Goal: Find specific page/section: Find specific page/section

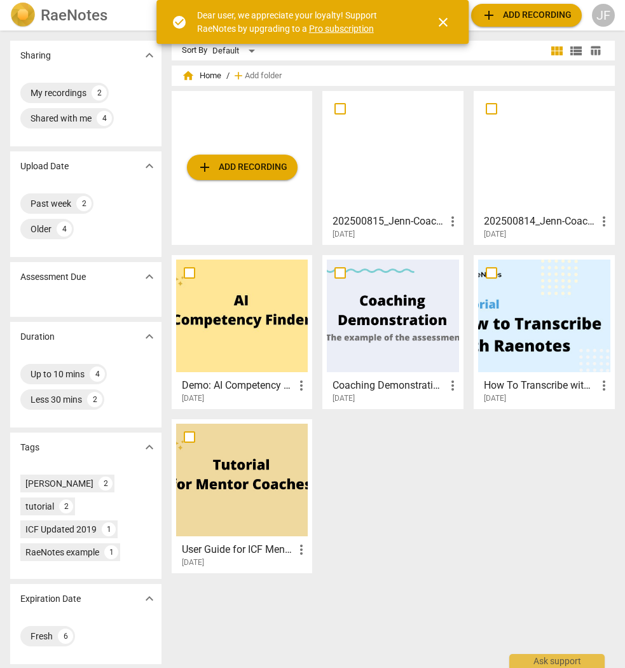
click at [413, 98] on div at bounding box center [393, 151] width 132 height 113
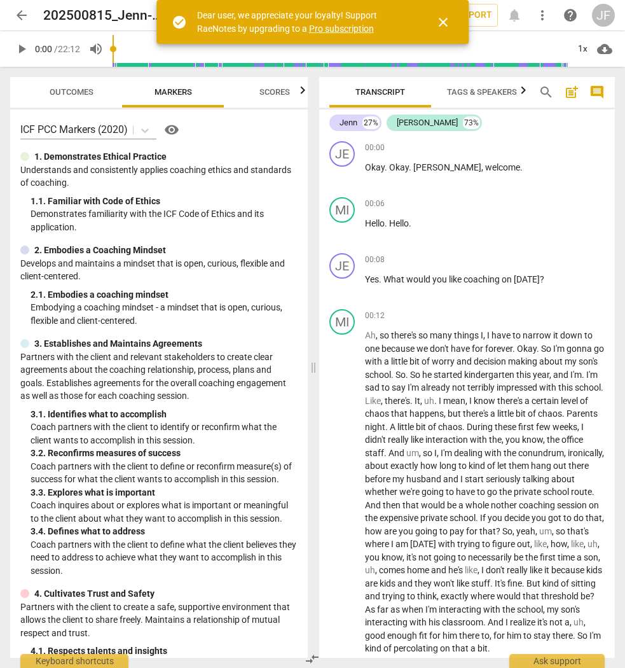
click at [19, 18] on span "arrow_back" at bounding box center [21, 15] width 15 height 15
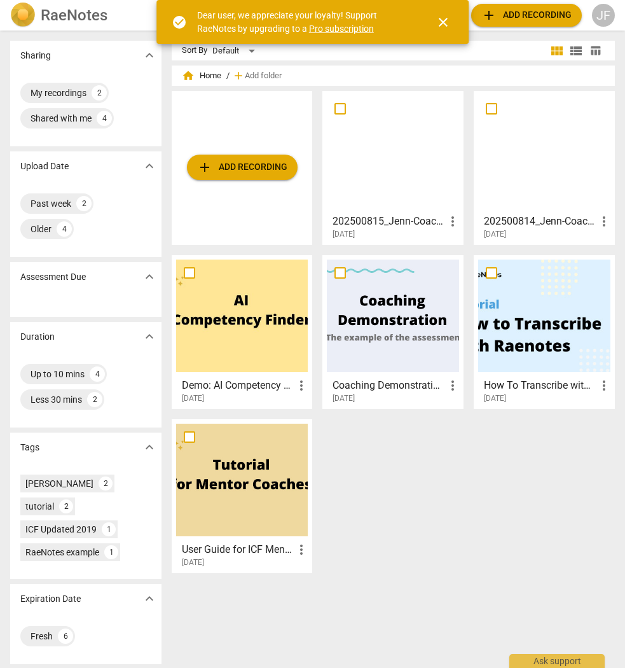
click at [489, 116] on div at bounding box center [544, 151] width 132 height 113
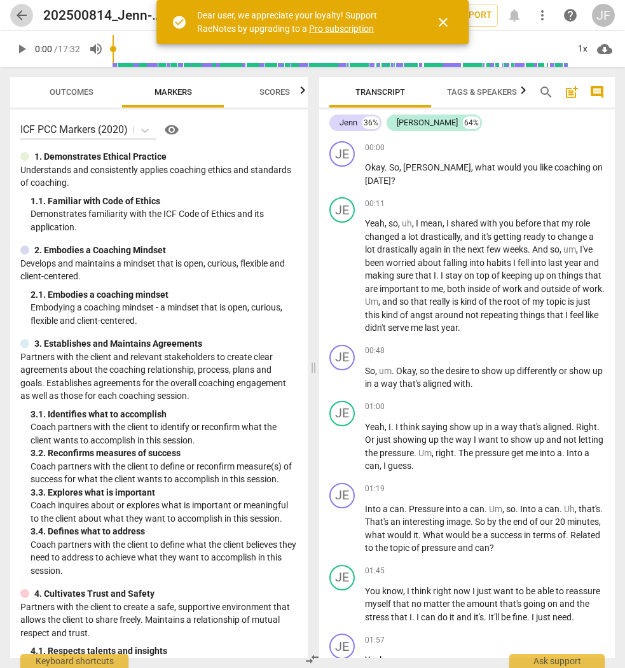
click at [17, 20] on span "arrow_back" at bounding box center [21, 15] width 15 height 15
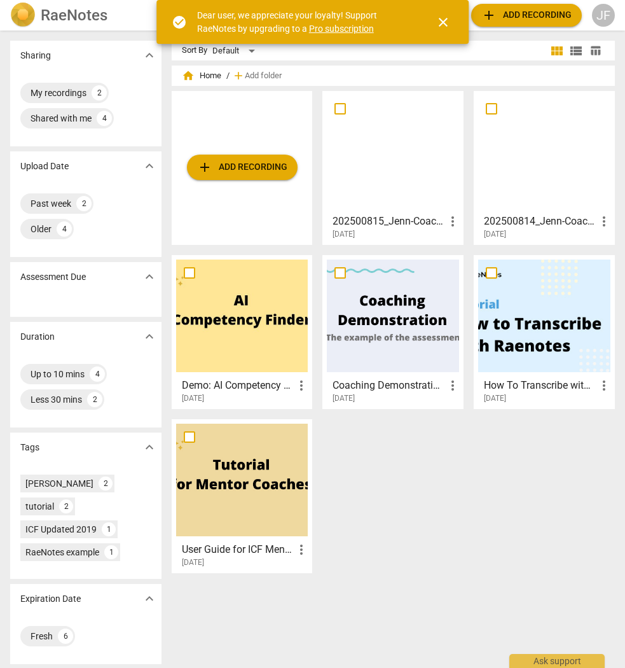
click at [427, 119] on div at bounding box center [393, 151] width 132 height 113
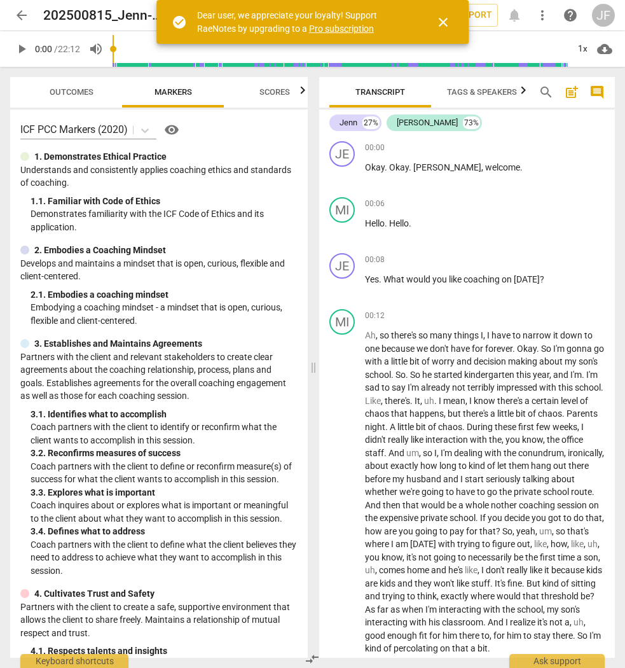
click at [447, 24] on span "close" at bounding box center [443, 22] width 15 height 15
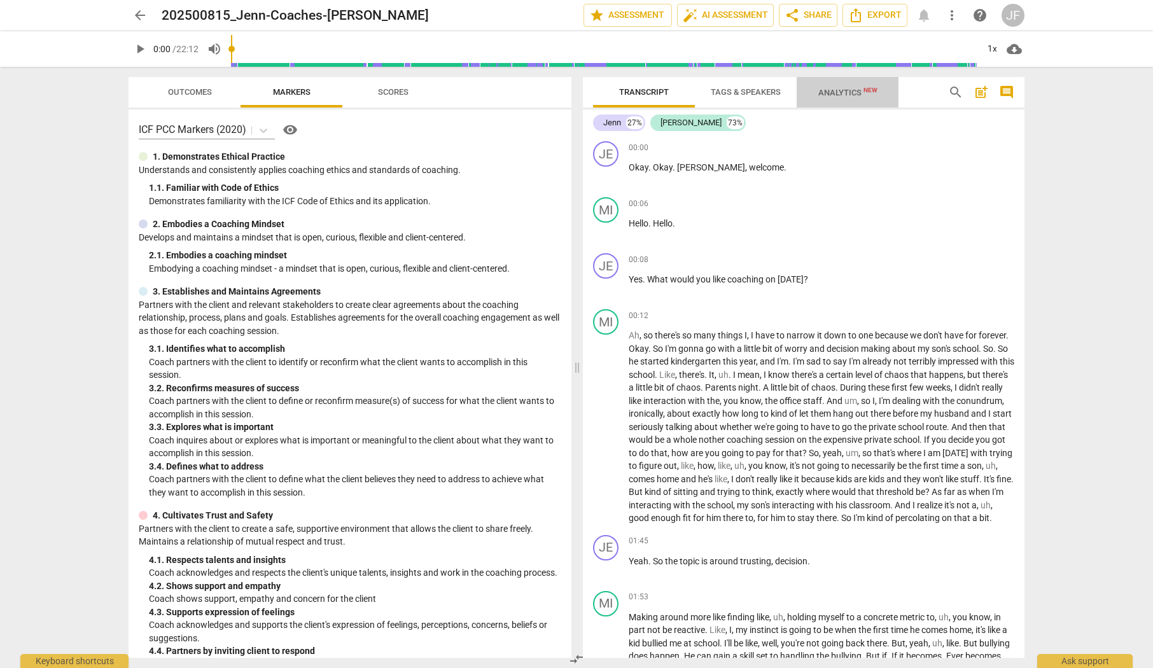
click at [489, 90] on span "Analytics New" at bounding box center [847, 93] width 59 height 10
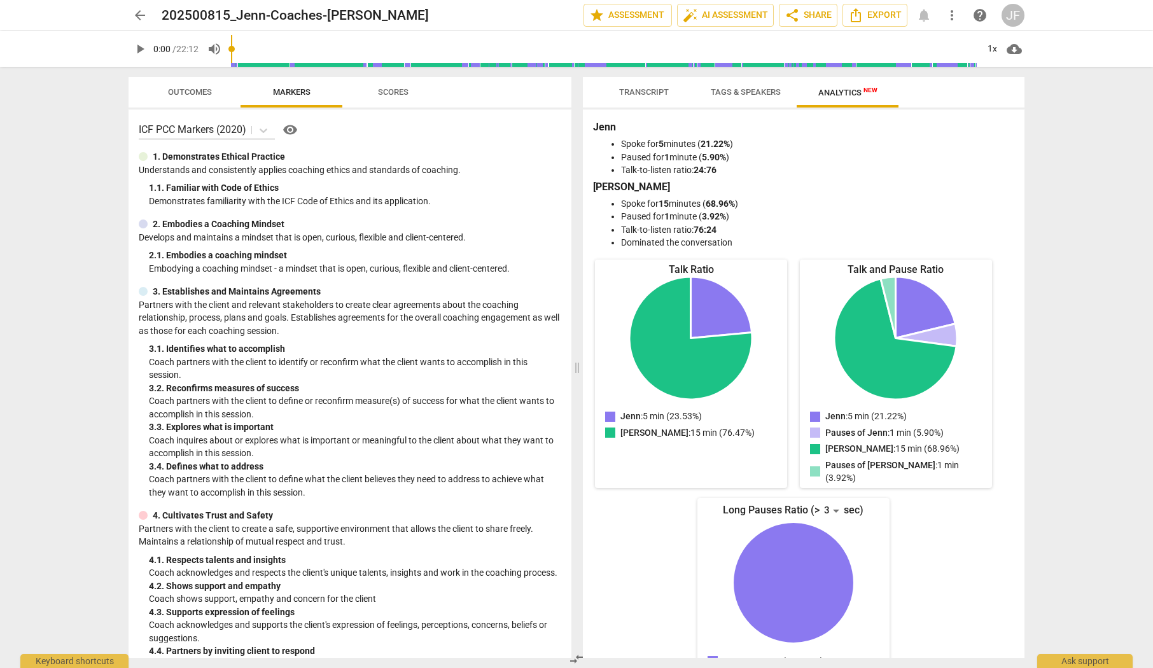
click at [399, 93] on span "Scores" at bounding box center [393, 92] width 31 height 10
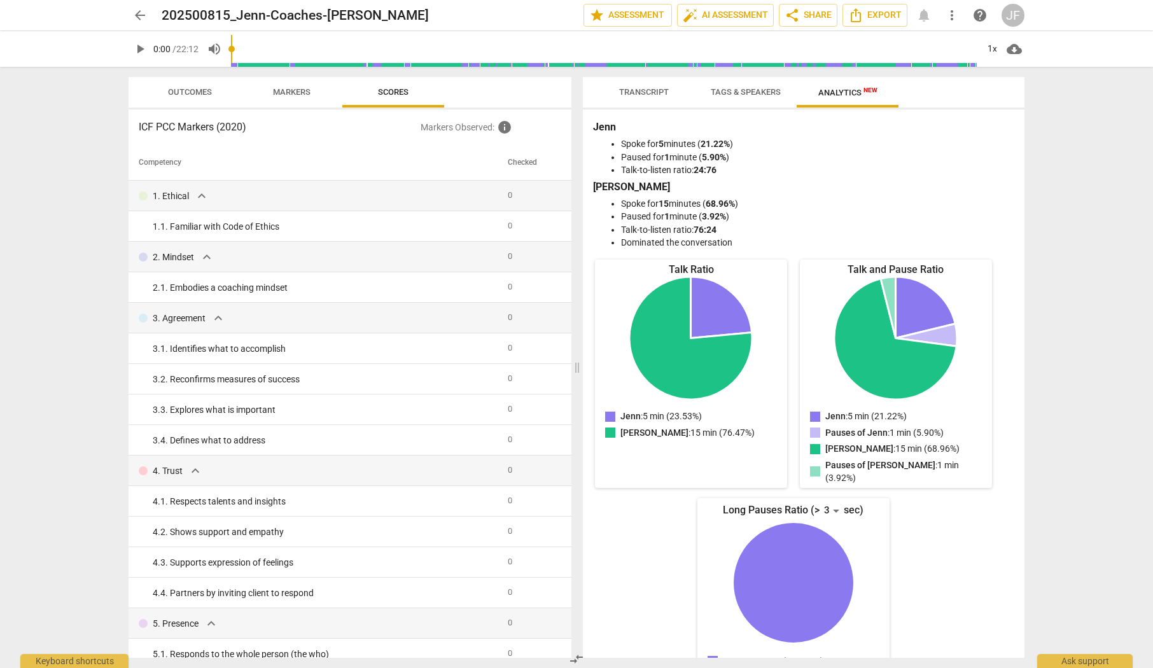
click at [289, 93] on span "Markers" at bounding box center [292, 92] width 38 height 10
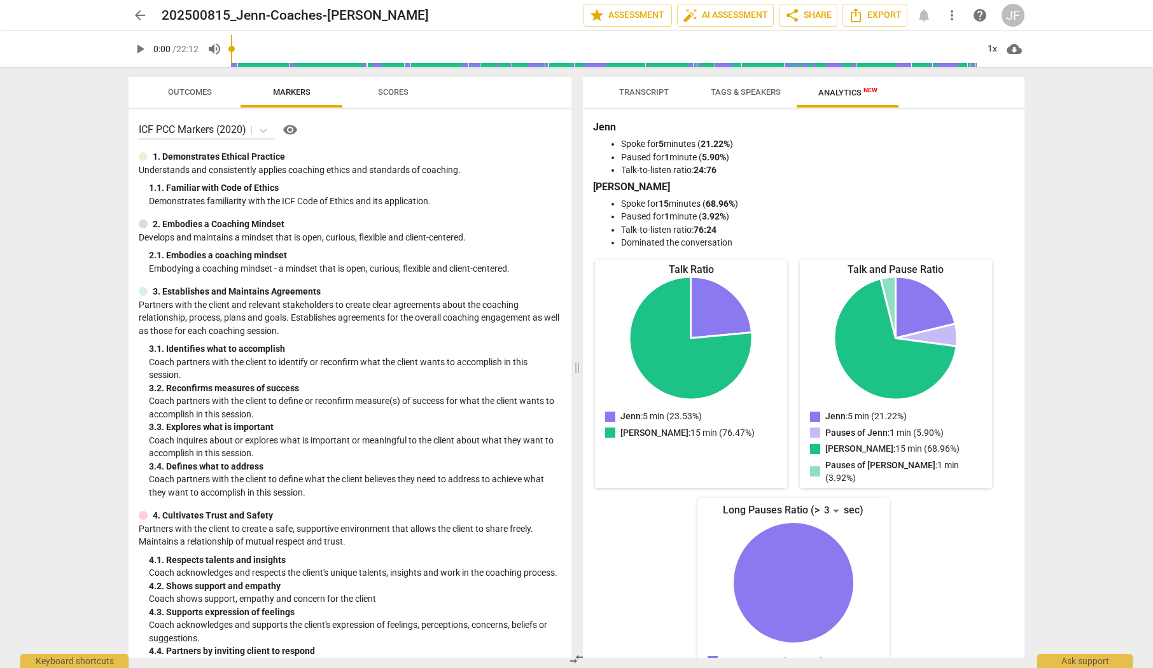
click at [172, 95] on span "Outcomes" at bounding box center [190, 92] width 44 height 10
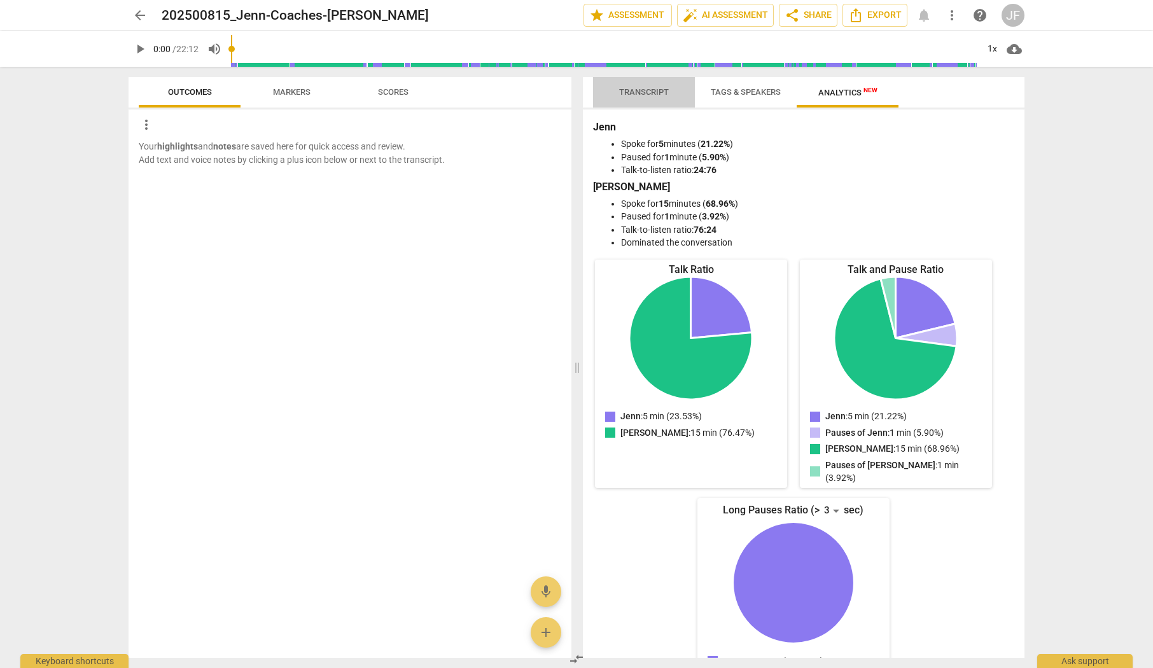
click at [489, 92] on span "Transcript" at bounding box center [644, 92] width 50 height 10
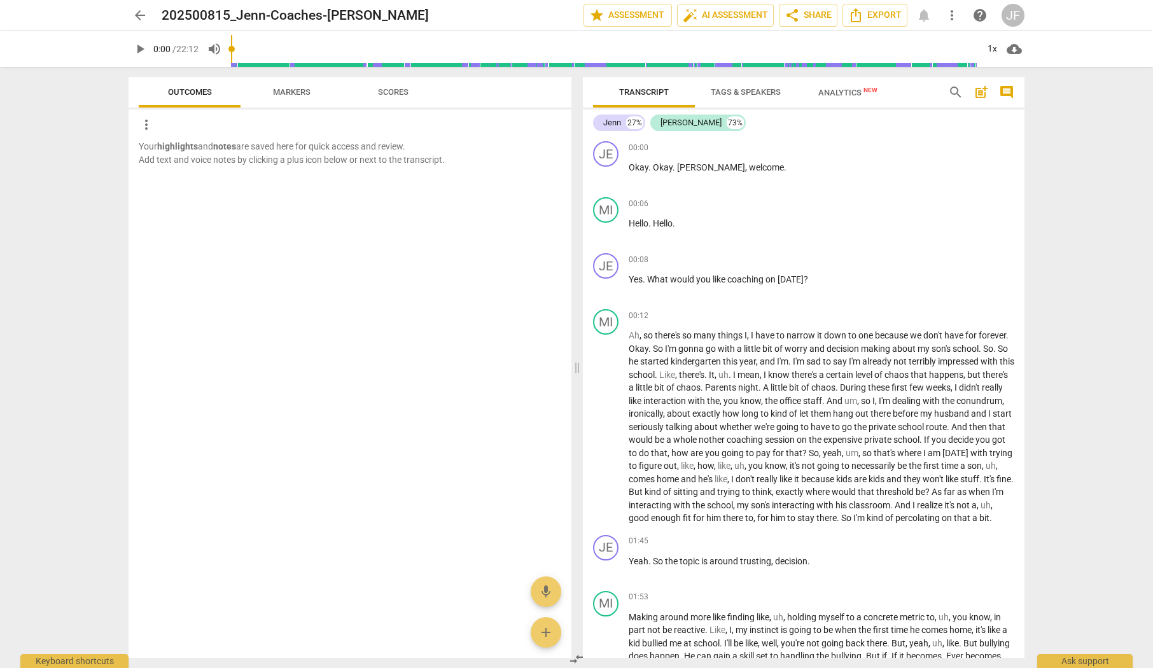
click at [489, 95] on span "Tags & Speakers" at bounding box center [746, 92] width 70 height 10
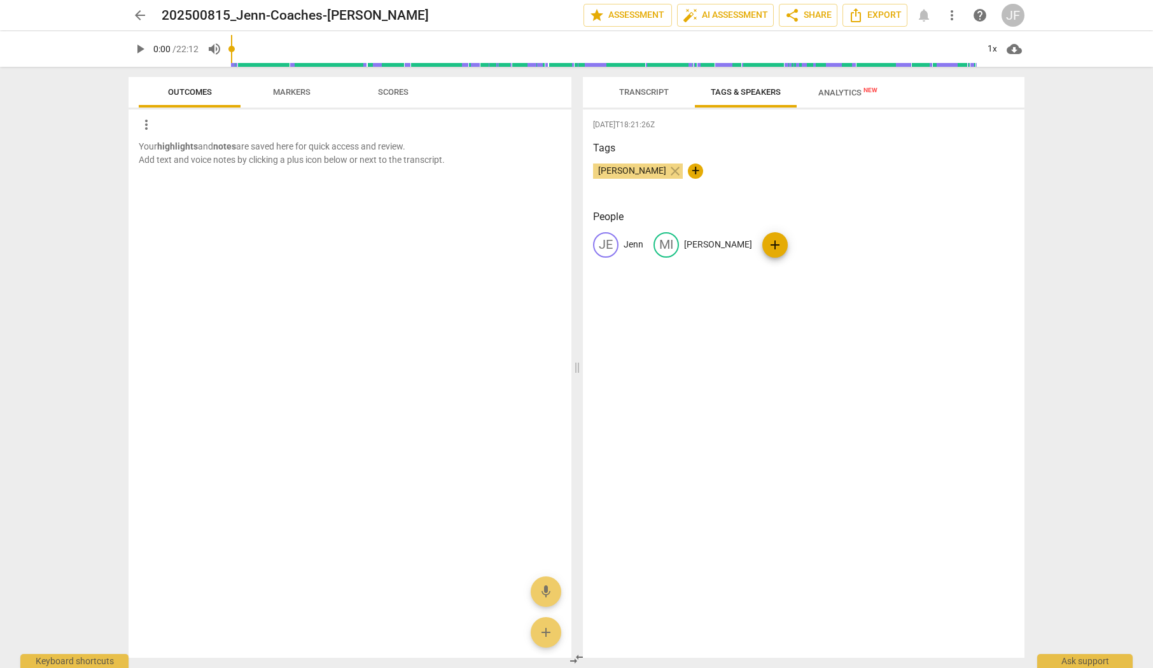
click at [489, 93] on span "Analytics New" at bounding box center [847, 93] width 59 height 10
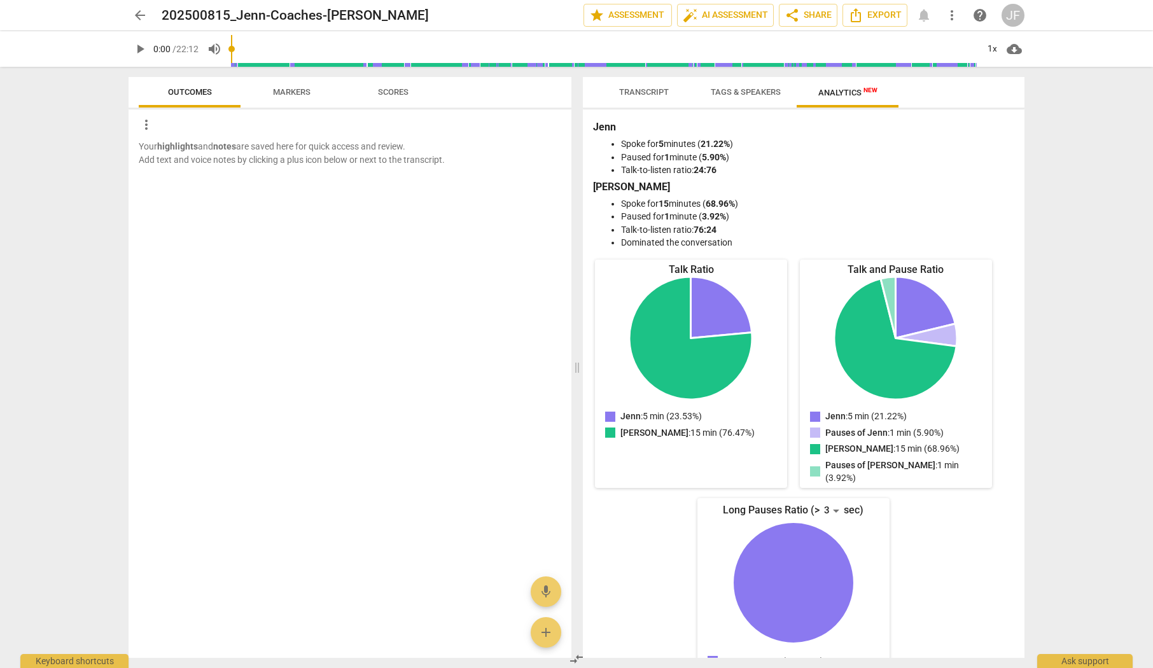
click at [135, 13] on span "arrow_back" at bounding box center [139, 15] width 15 height 15
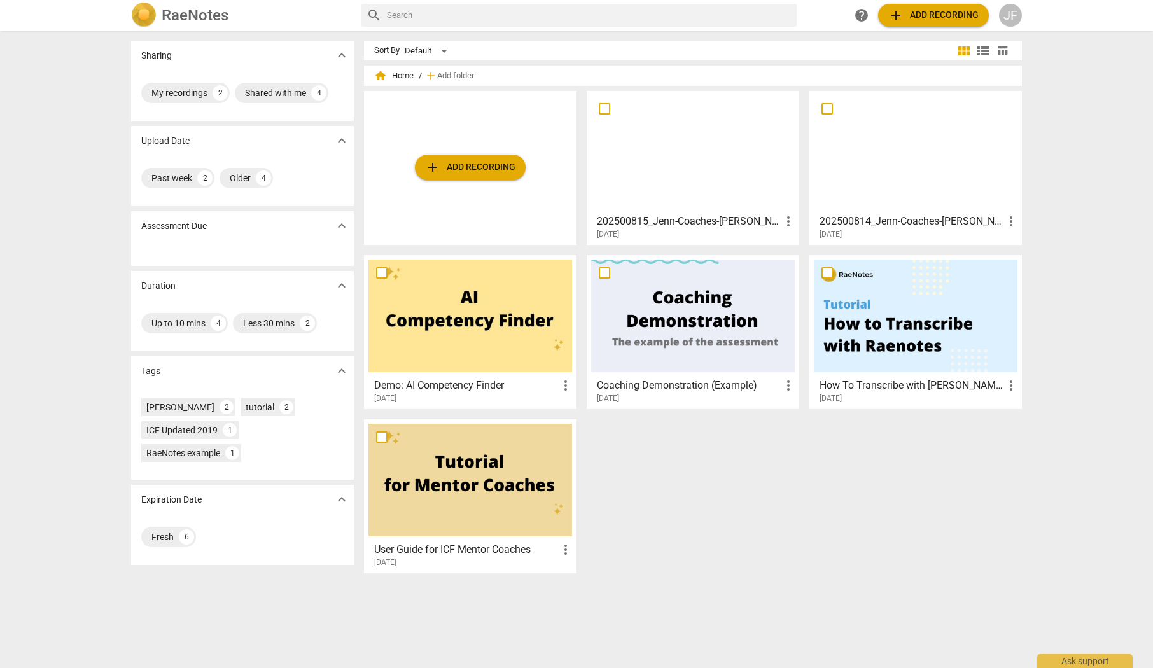
click at [489, 124] on div at bounding box center [916, 151] width 204 height 113
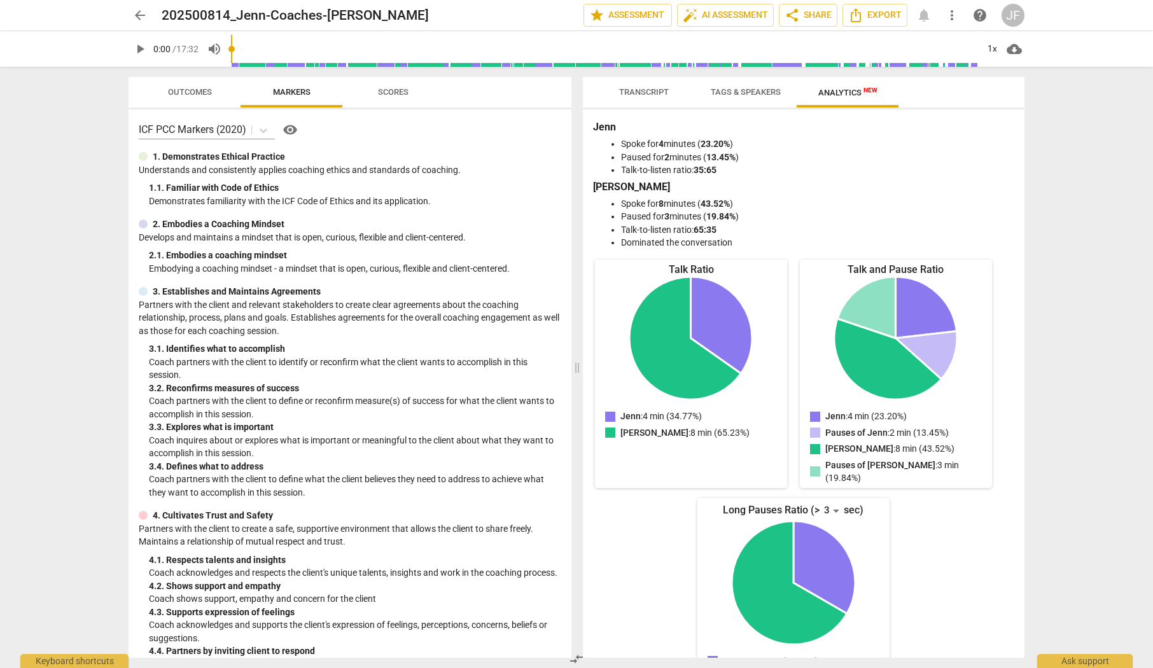
click at [489, 97] on span "Transcript" at bounding box center [644, 92] width 80 height 17
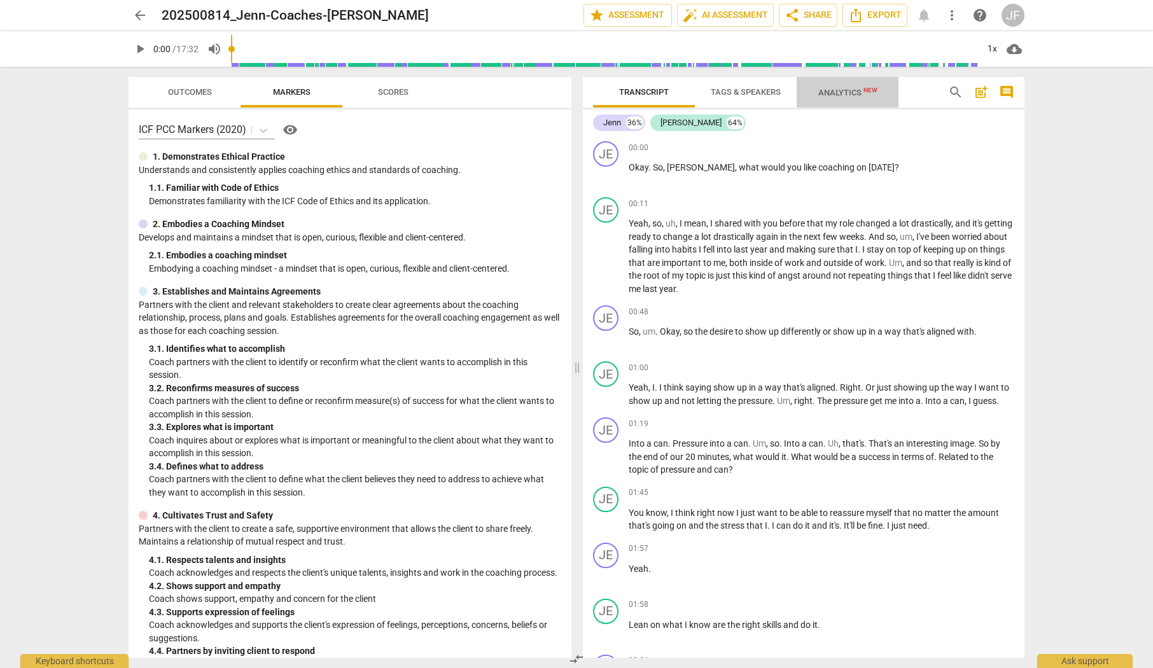
click at [489, 97] on span "Analytics New" at bounding box center [847, 93] width 59 height 10
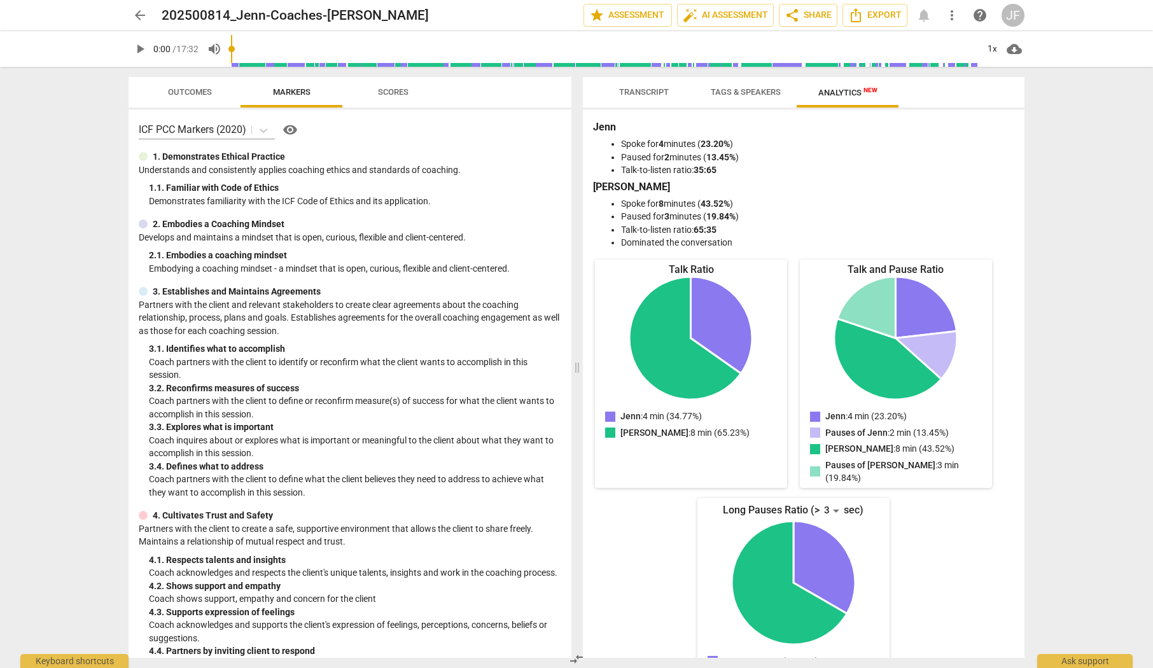
click at [144, 13] on span "arrow_back" at bounding box center [139, 15] width 15 height 15
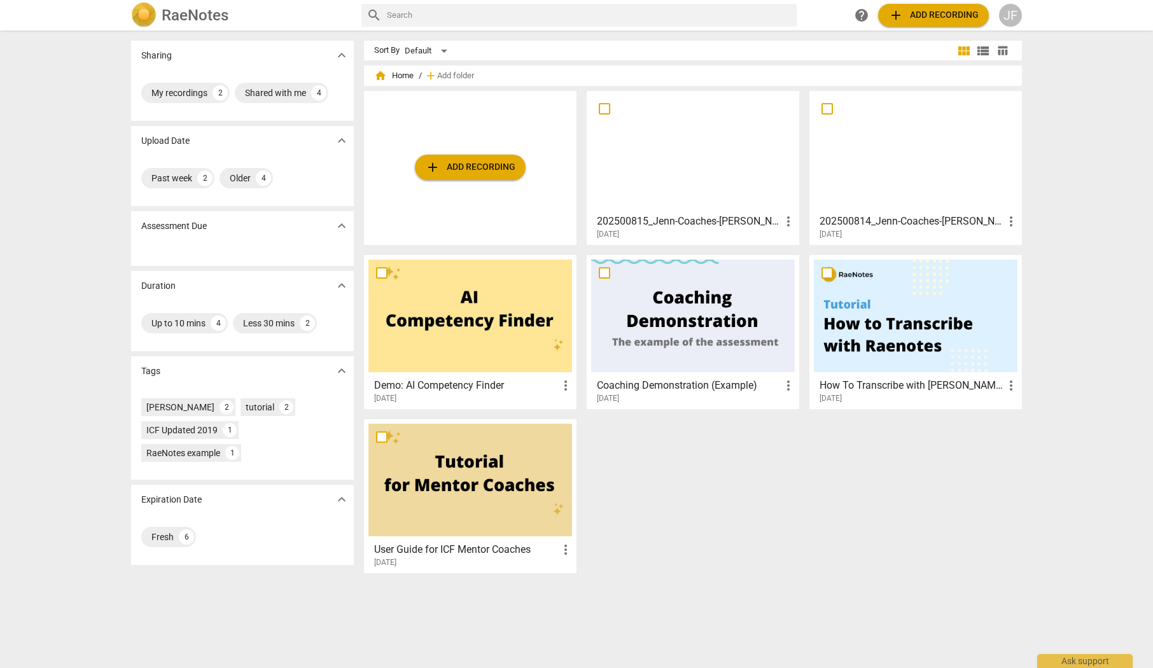
click at [489, 125] on div at bounding box center [693, 151] width 204 height 113
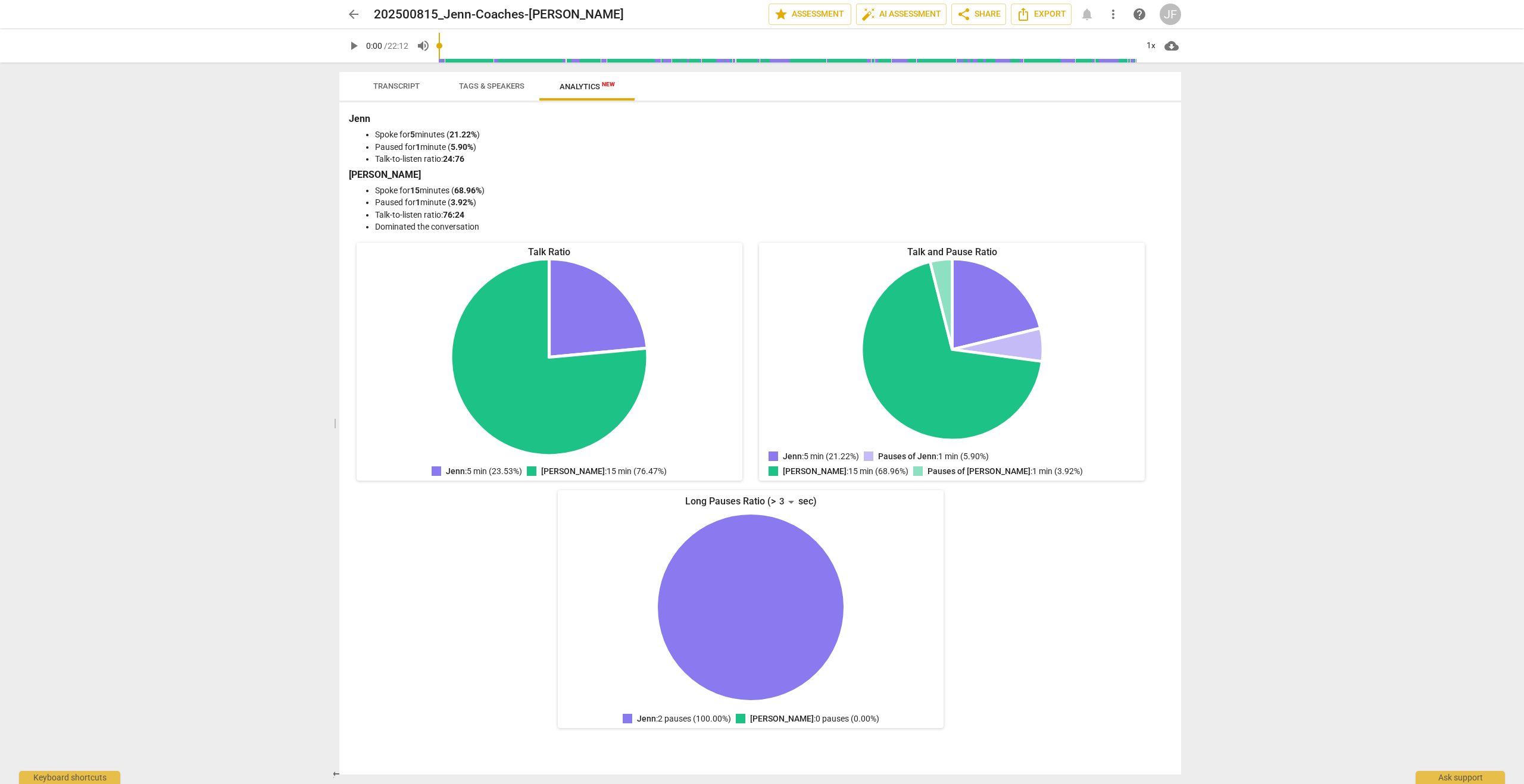
drag, startPoint x: 763, startPoint y: 89, endPoint x: 320, endPoint y: 99, distance: 443.1
click at [320, 99] on div "arrow_back 202500815_Jenn-Coaches-[PERSON_NAME] edit star Assessment auto_fix_h…" at bounding box center [762, 392] width 1524 height 784
click at [412, 83] on span "Transcript" at bounding box center [397, 86] width 47 height 9
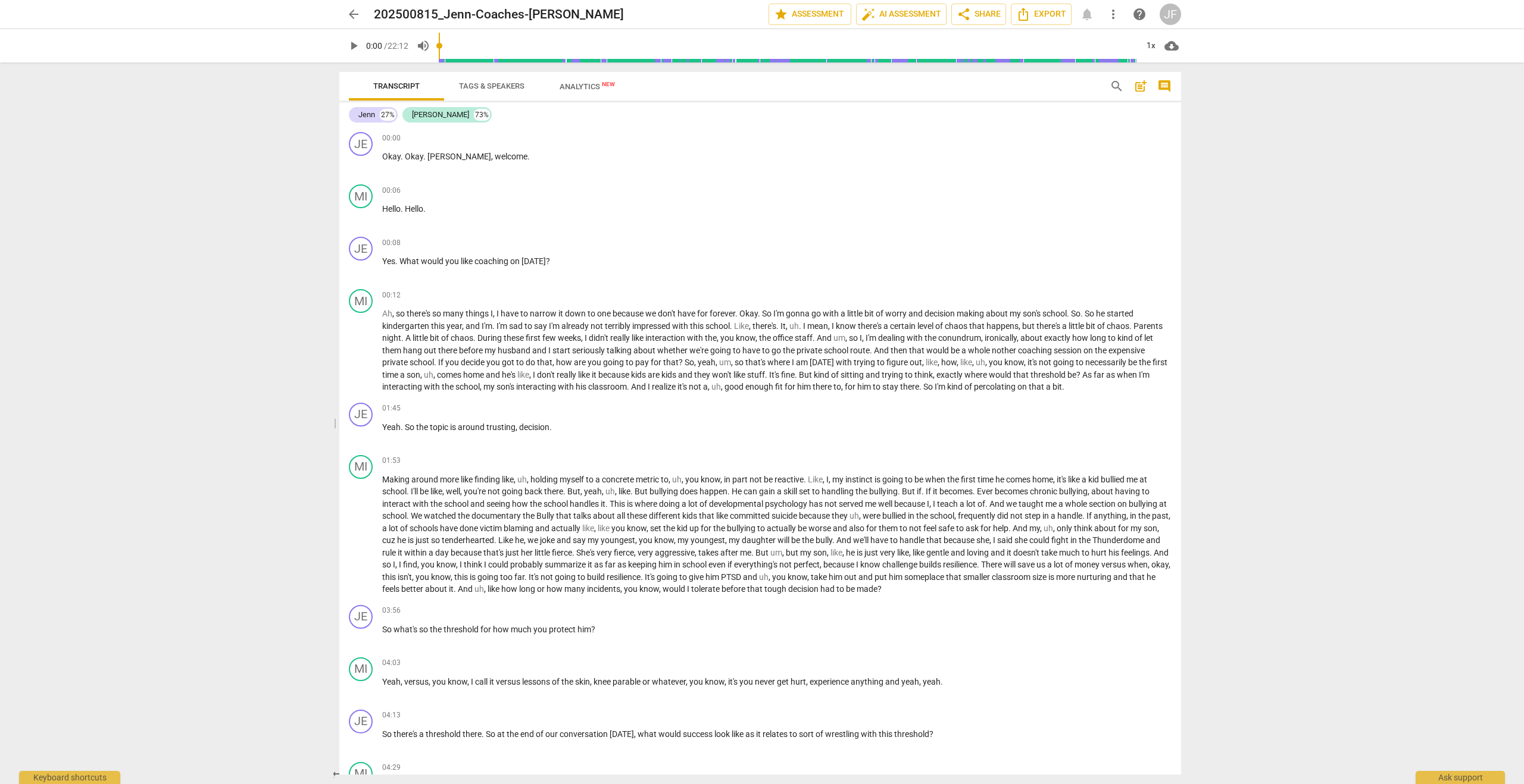
click at [458, 89] on span "Tags & Speakers" at bounding box center [491, 86] width 66 height 9
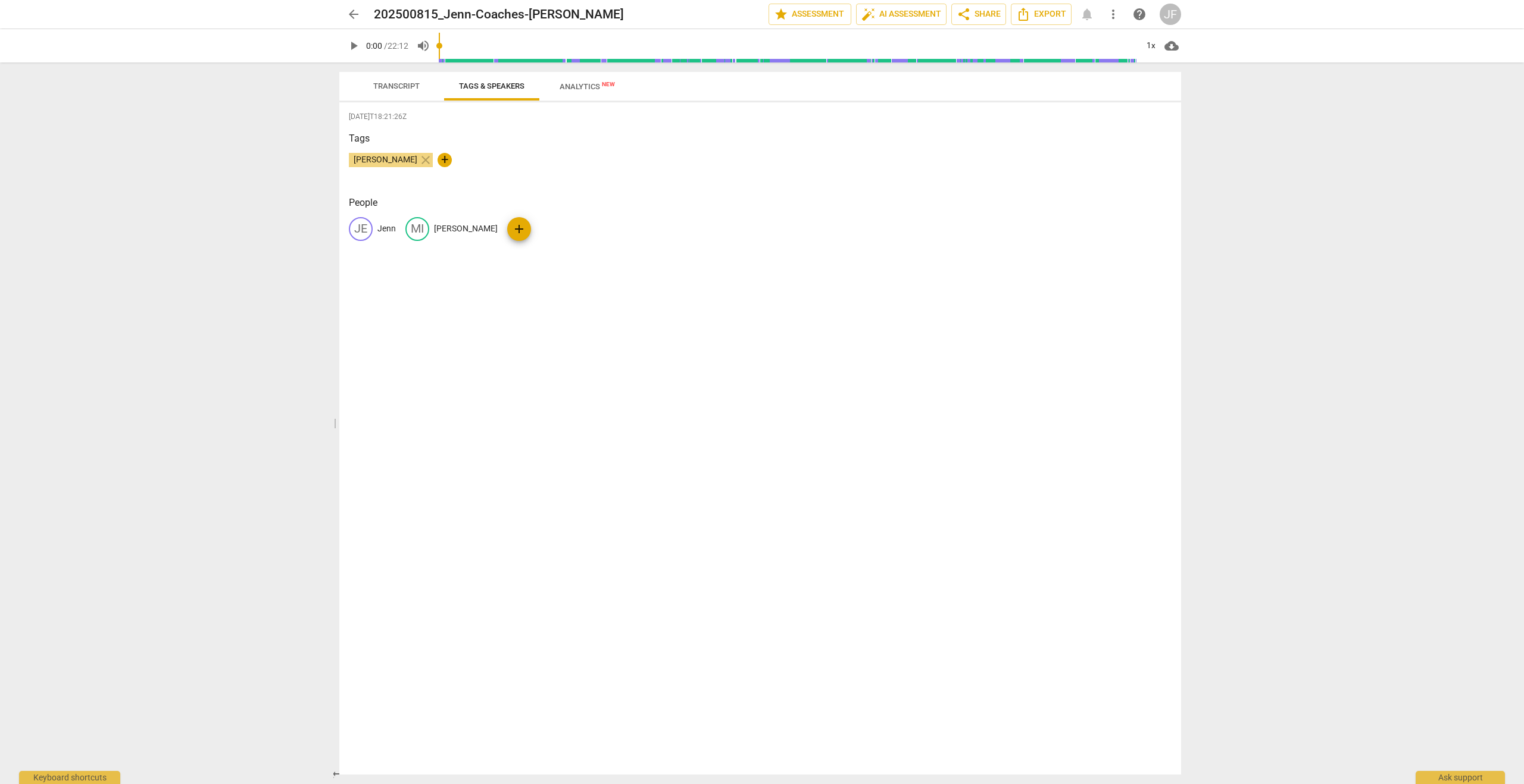
click at [442, 225] on p "[PERSON_NAME]" at bounding box center [466, 228] width 64 height 12
type input "Client"
click at [458, 390] on div "[DATE]T18:21:26Z Tags [PERSON_NAME] close + People JE Jenn edit Client delete a…" at bounding box center [760, 438] width 842 height 673
click at [458, 89] on span "Analytics New" at bounding box center [587, 87] width 55 height 9
